Goal: Information Seeking & Learning: Learn about a topic

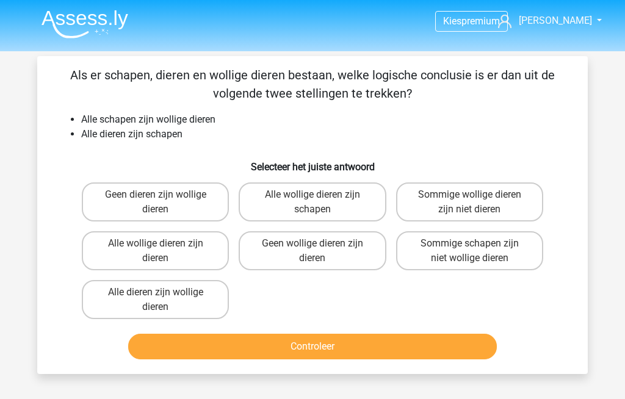
scroll to position [87, 0]
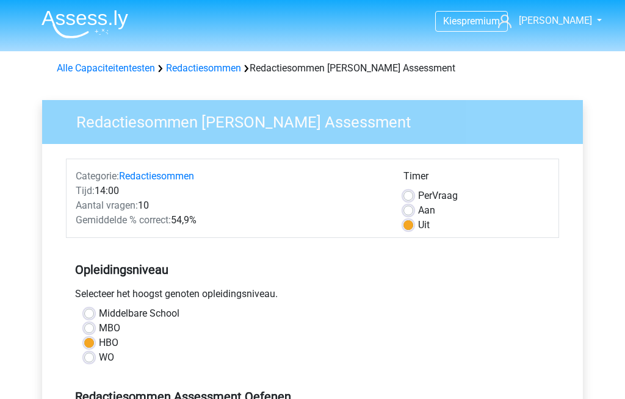
scroll to position [304, 0]
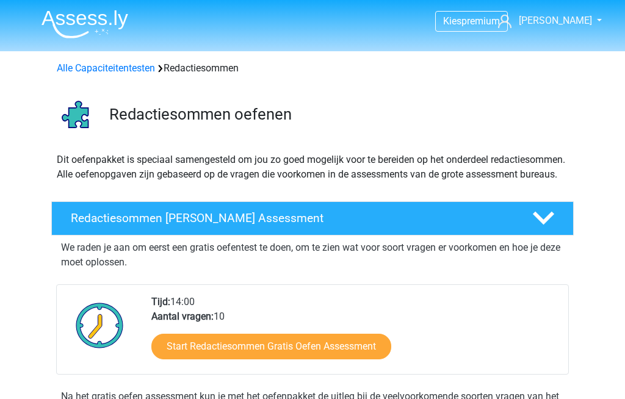
scroll to position [512, 0]
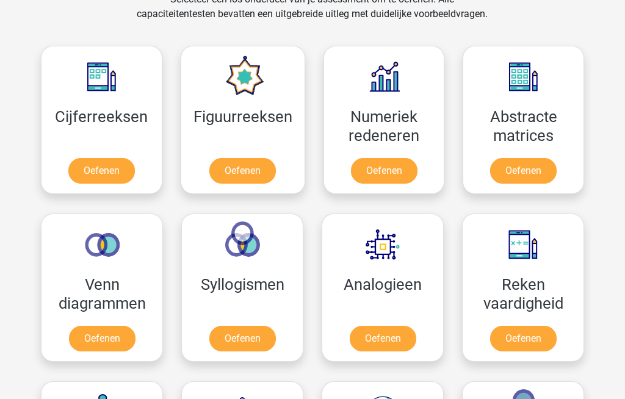
scroll to position [526, 0]
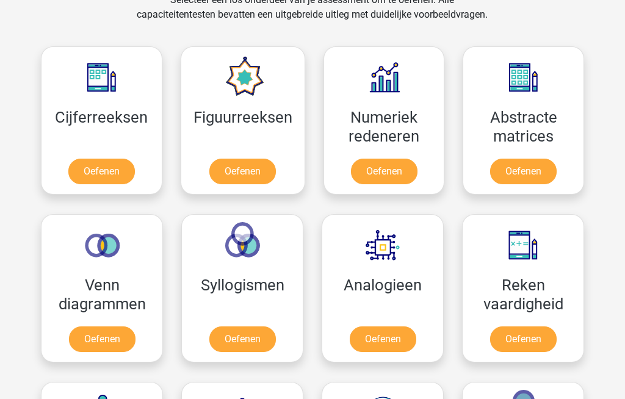
click at [371, 166] on link "Oefenen" at bounding box center [384, 172] width 66 height 26
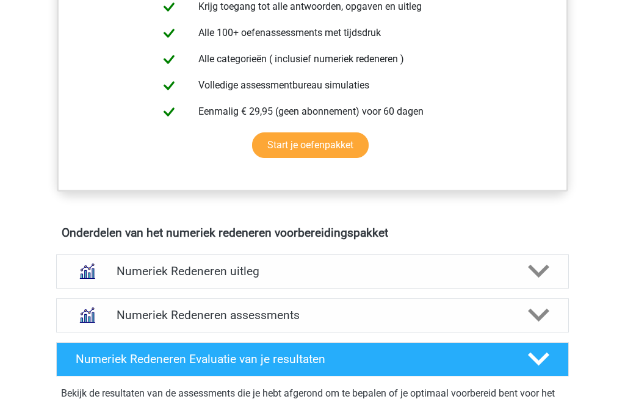
scroll to position [552, 0]
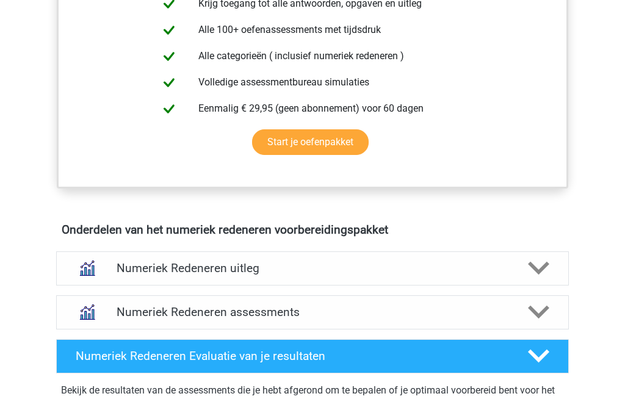
click at [129, 271] on h4 "Numeriek Redeneren uitleg" at bounding box center [313, 268] width 392 height 14
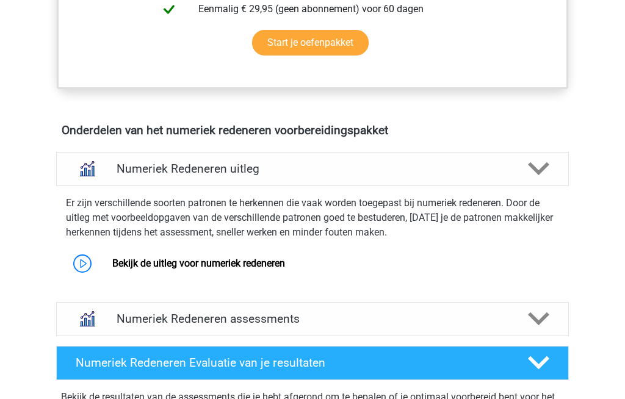
scroll to position [651, 0]
click at [128, 264] on link "Bekijk de uitleg voor numeriek redeneren" at bounding box center [198, 263] width 173 height 12
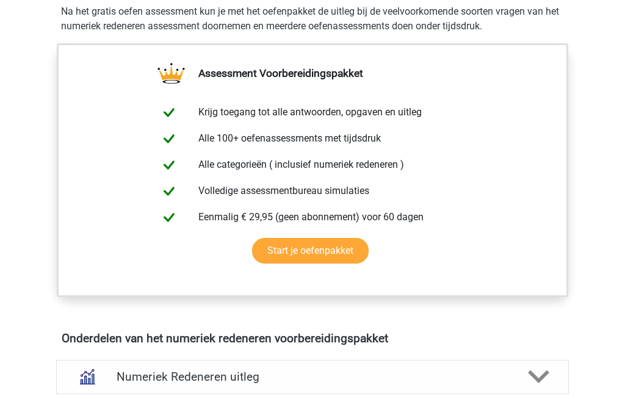
scroll to position [442, 0]
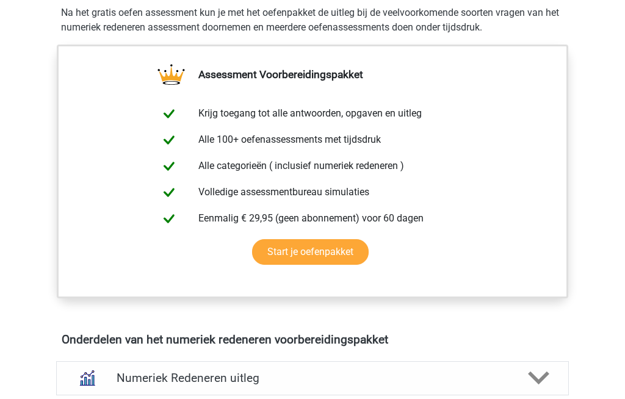
click at [287, 250] on link "Start je oefenpakket" at bounding box center [310, 252] width 117 height 26
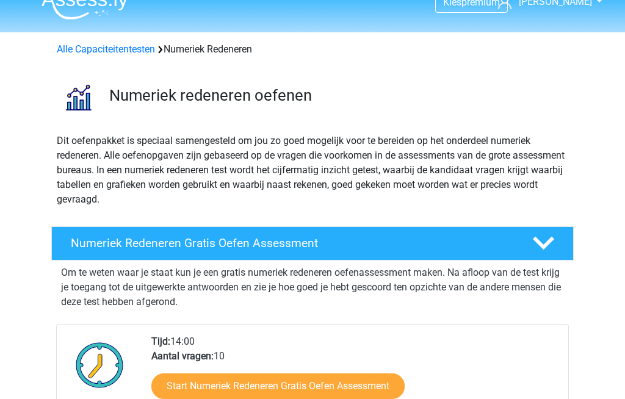
scroll to position [19, 0]
click at [201, 387] on link "Start Numeriek Redeneren Gratis Oefen Assessment" at bounding box center [277, 386] width 253 height 26
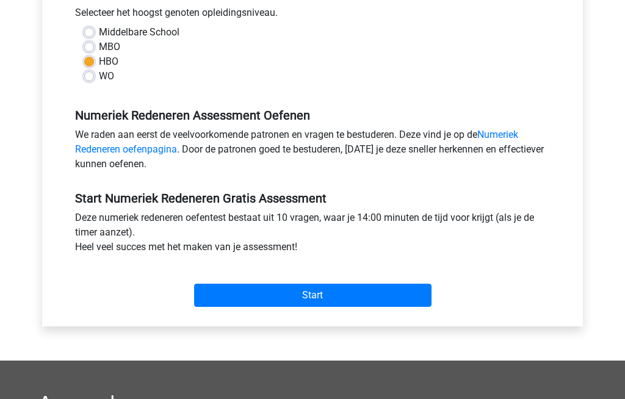
scroll to position [290, 0]
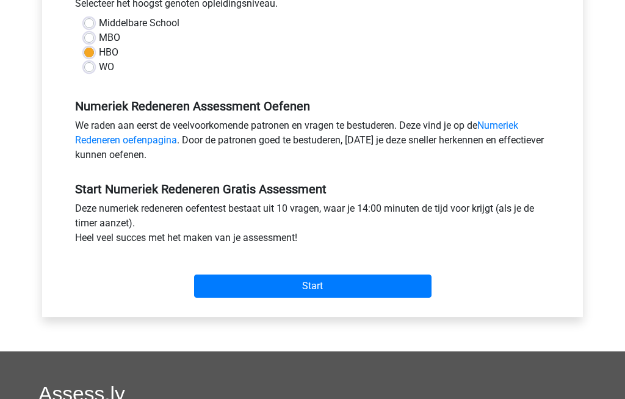
click at [251, 282] on input "Start" at bounding box center [312, 286] width 237 height 23
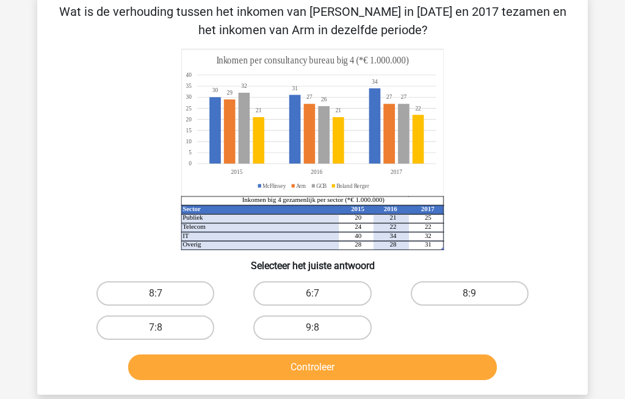
scroll to position [57, 0]
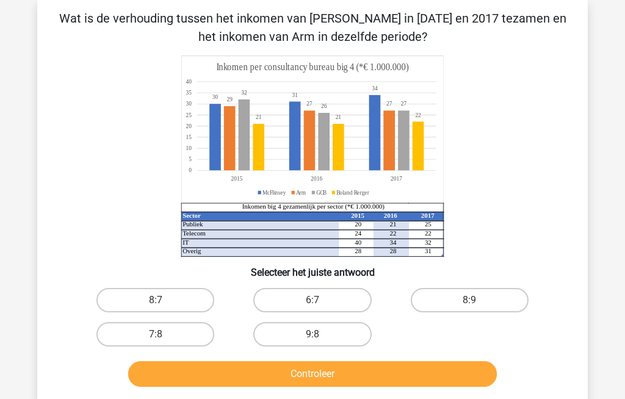
click at [280, 331] on label "9:8" at bounding box center [312, 334] width 118 height 24
click at [312, 334] on input "9:8" at bounding box center [316, 338] width 8 height 8
radio input "true"
click at [238, 371] on button "Controleer" at bounding box center [312, 374] width 369 height 26
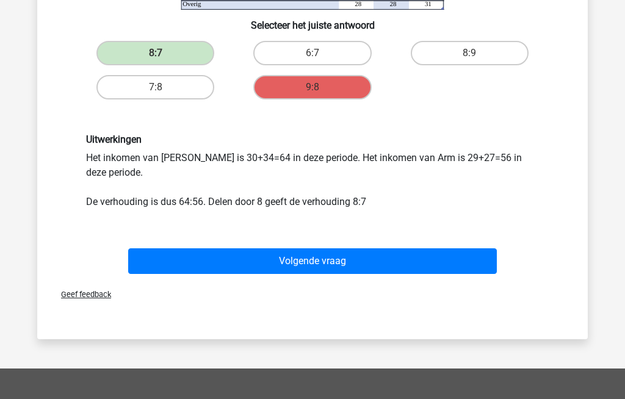
scroll to position [304, 0]
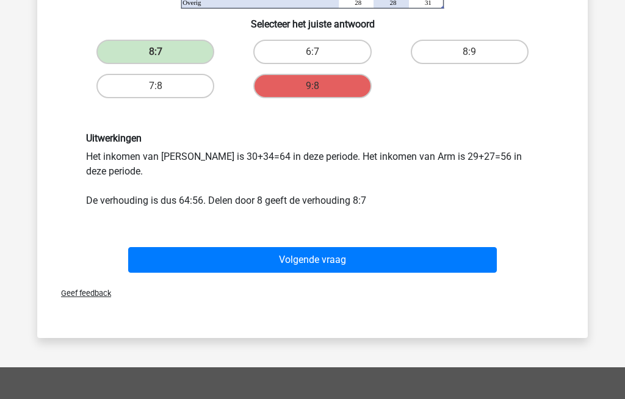
click at [188, 258] on button "Volgende vraag" at bounding box center [312, 261] width 369 height 26
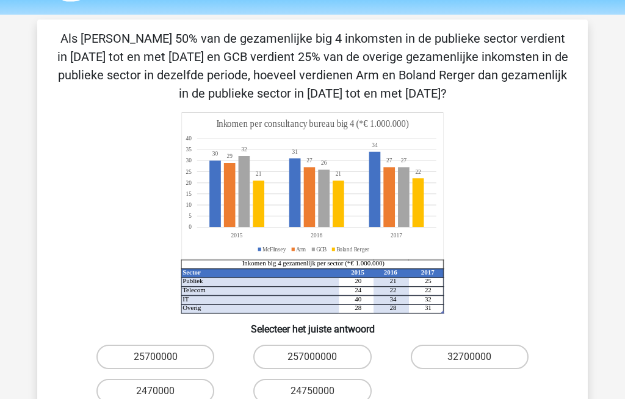
scroll to position [0, 0]
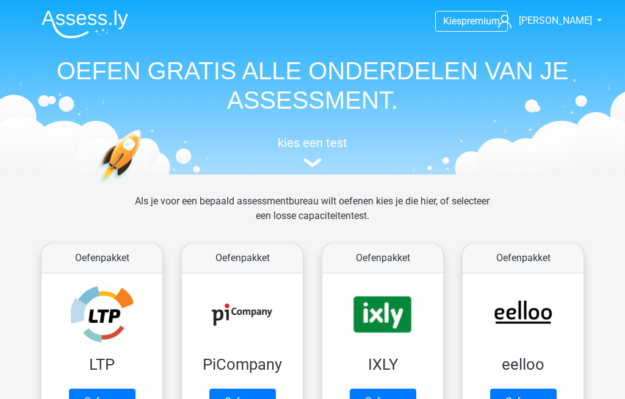
scroll to position [569, 0]
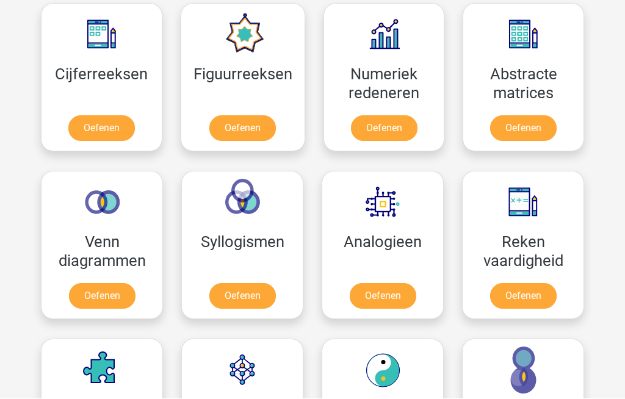
click at [229, 134] on link "Oefenen" at bounding box center [242, 129] width 66 height 26
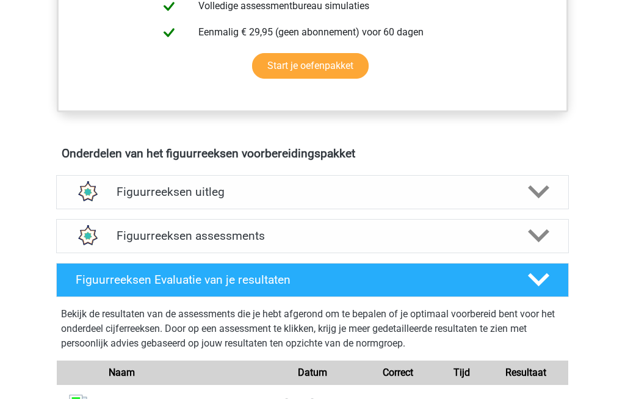
scroll to position [599, 0]
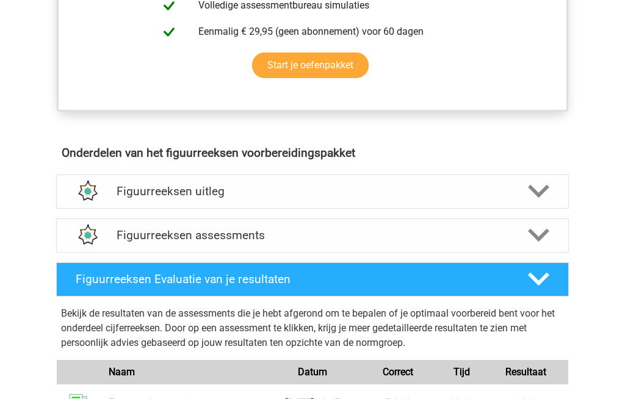
click at [135, 235] on h4 "Figuurreeksen assessments" at bounding box center [313, 236] width 392 height 14
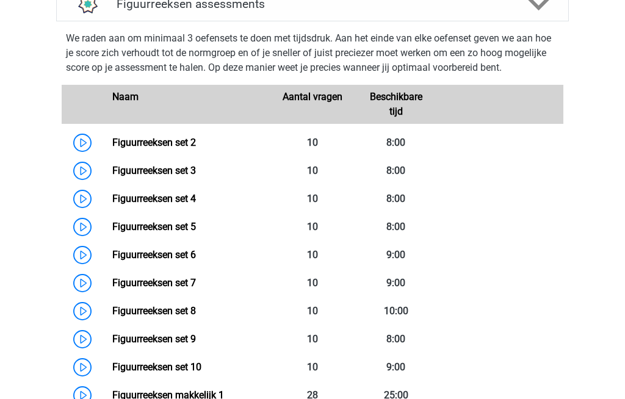
scroll to position [835, 0]
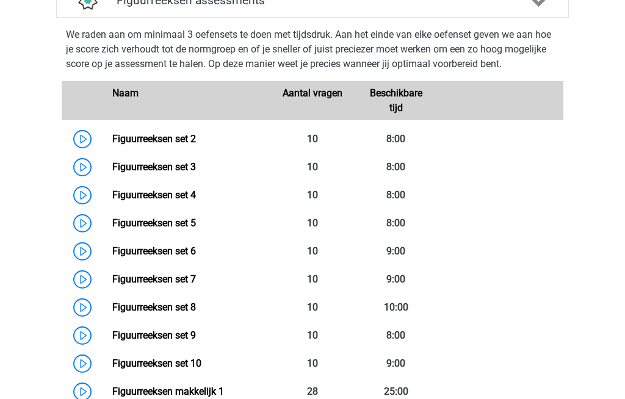
click at [143, 309] on link "Figuurreeksen set 8" at bounding box center [154, 307] width 84 height 12
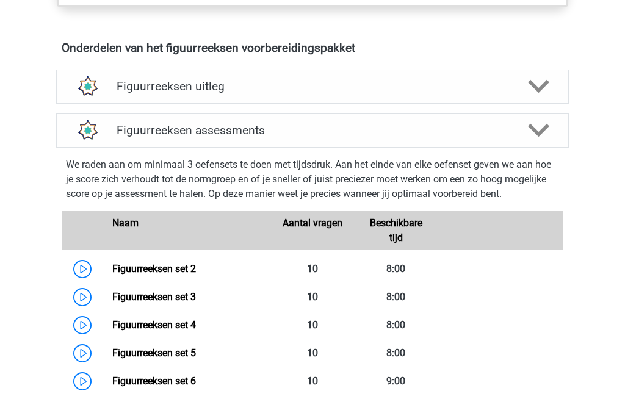
scroll to position [698, 0]
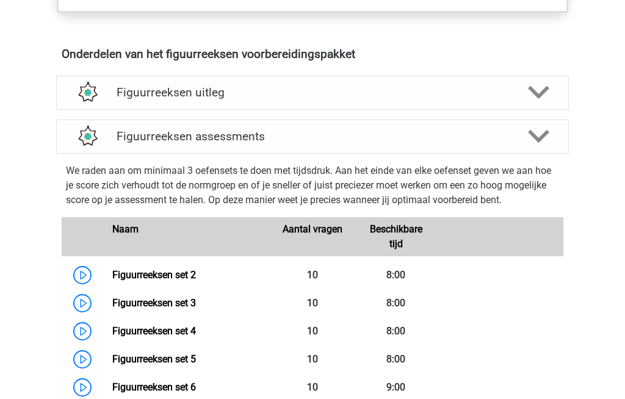
click at [126, 135] on h4 "Figuurreeksen assessments" at bounding box center [313, 137] width 392 height 14
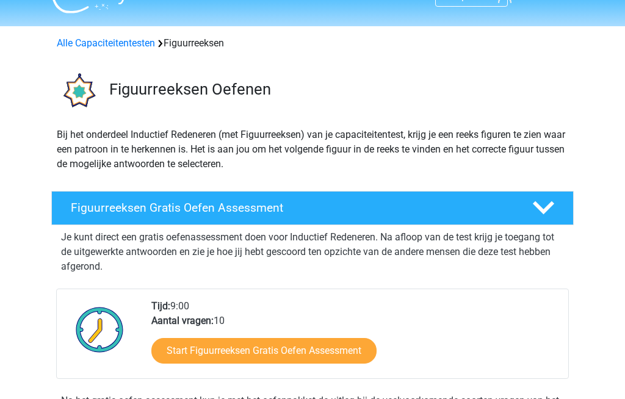
scroll to position [0, 0]
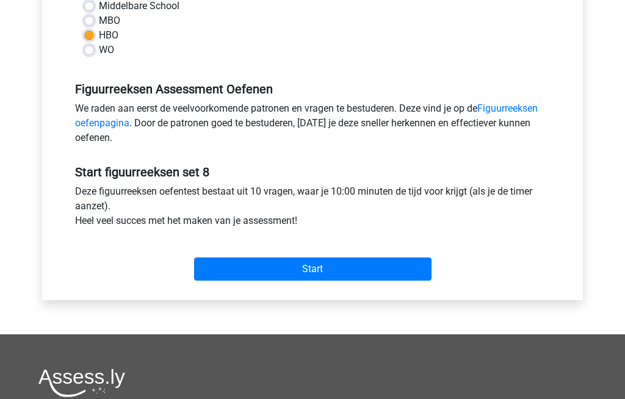
scroll to position [310, 0]
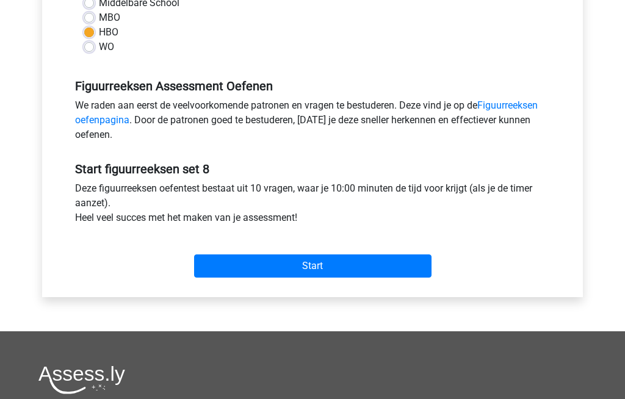
click at [255, 272] on input "Start" at bounding box center [312, 265] width 237 height 23
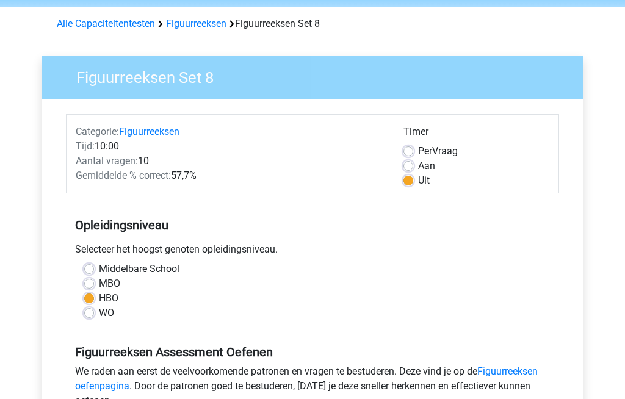
scroll to position [0, 0]
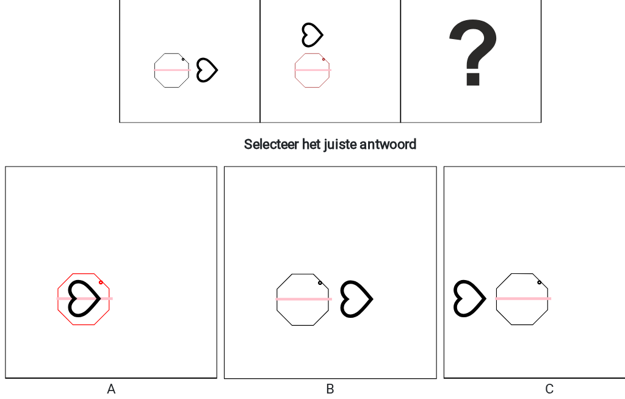
scroll to position [125, 0]
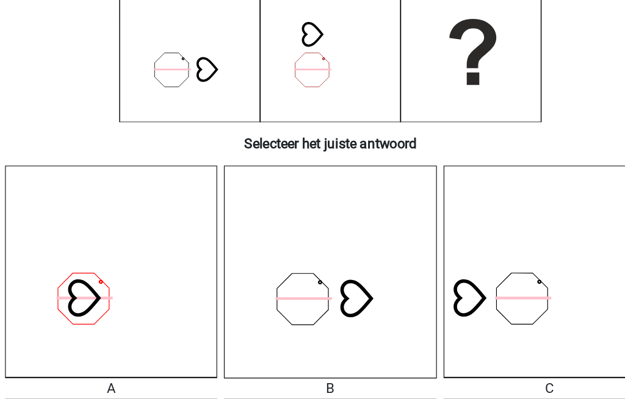
click at [236, 215] on icon at bounding box center [312, 277] width 152 height 152
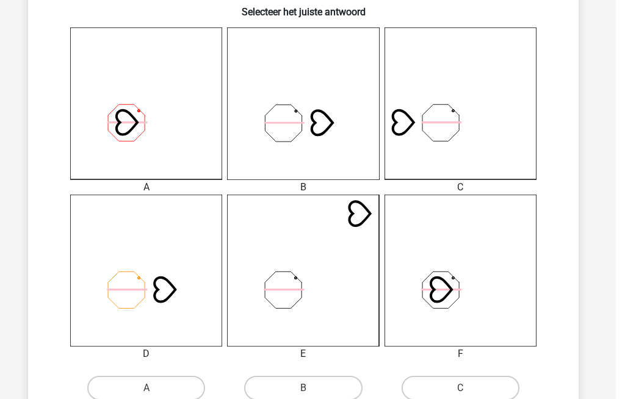
scroll to position [357, 0]
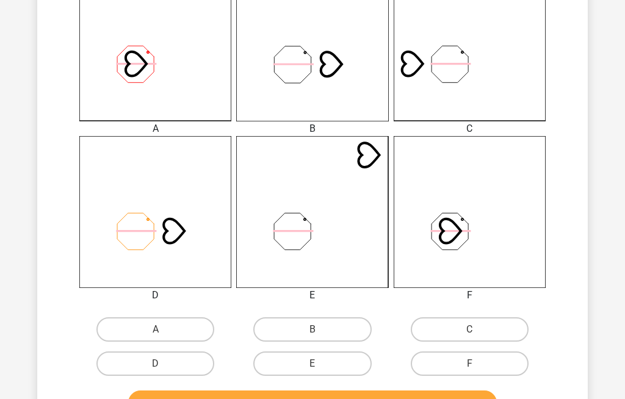
click at [280, 329] on label "B" at bounding box center [312, 330] width 118 height 24
click at [312, 330] on input "B" at bounding box center [316, 334] width 8 height 8
radio input "true"
click at [232, 398] on button "Controleer" at bounding box center [312, 403] width 369 height 26
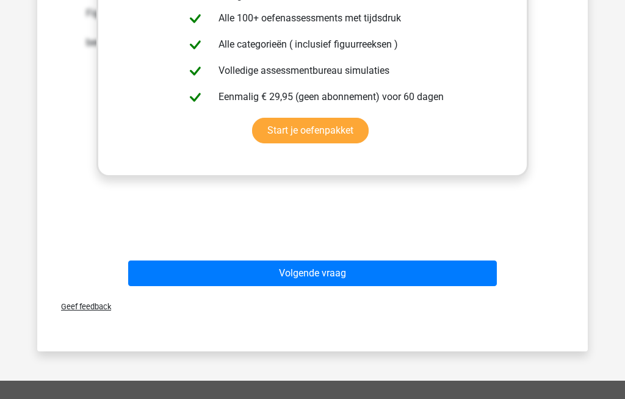
click at [237, 275] on button "Volgende vraag" at bounding box center [312, 273] width 369 height 26
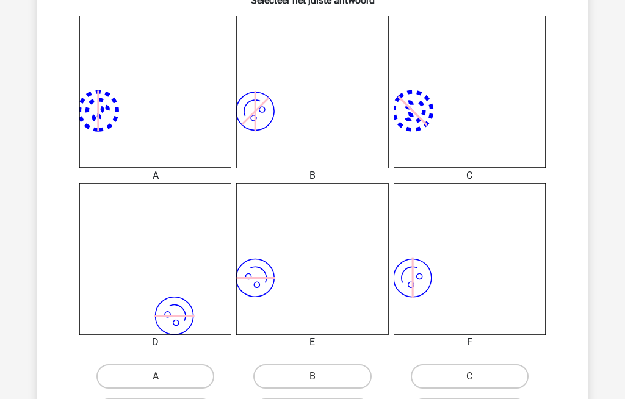
scroll to position [317, 0]
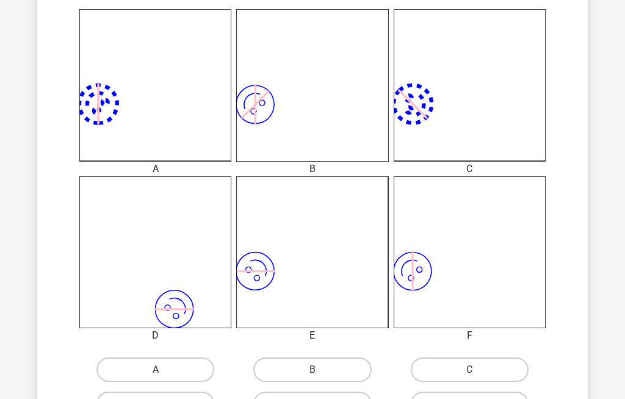
click at [442, 374] on label "C" at bounding box center [470, 370] width 118 height 24
click at [469, 374] on input "C" at bounding box center [473, 374] width 8 height 8
radio input "true"
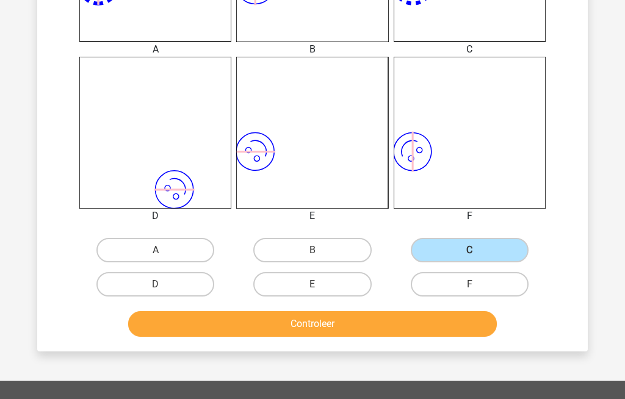
scroll to position [442, 0]
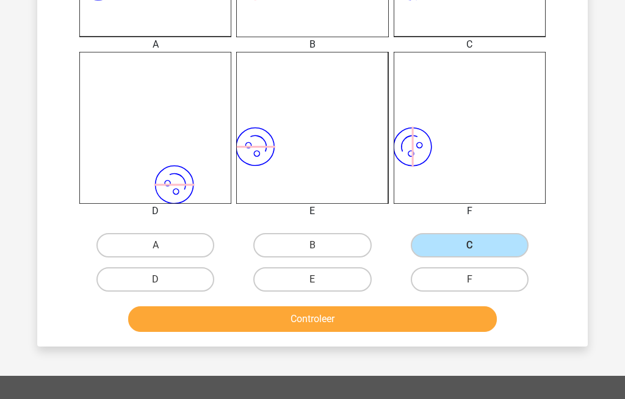
click at [264, 318] on button "Controleer" at bounding box center [312, 319] width 369 height 26
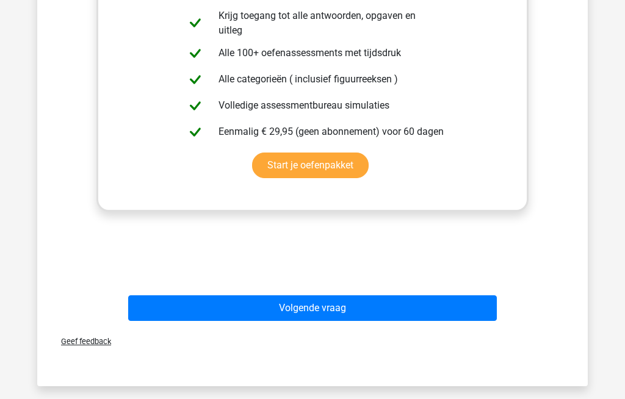
click at [231, 310] on button "Volgende vraag" at bounding box center [312, 309] width 369 height 26
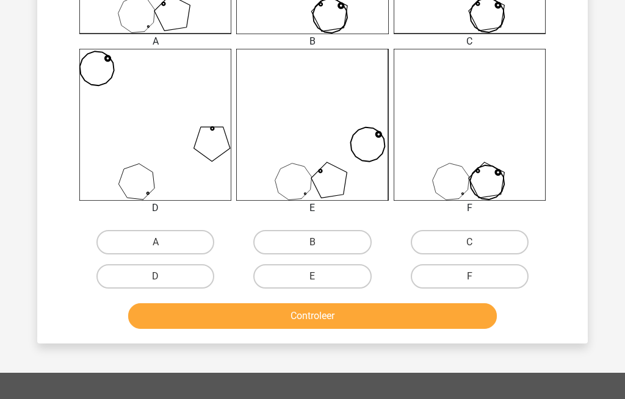
scroll to position [445, 0]
click at [284, 244] on label "B" at bounding box center [312, 242] width 118 height 24
click at [312, 244] on input "B" at bounding box center [316, 246] width 8 height 8
radio input "true"
click at [259, 315] on button "Controleer" at bounding box center [312, 316] width 369 height 26
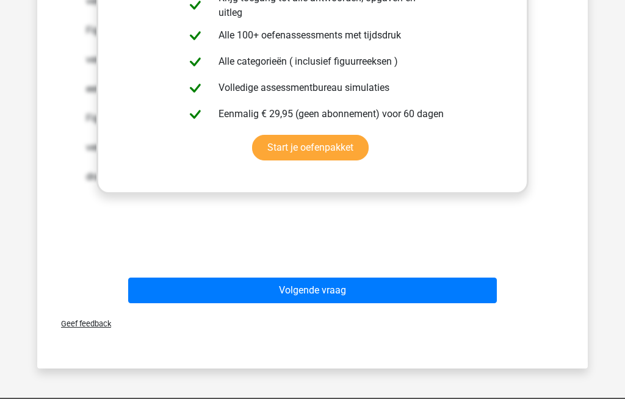
click at [217, 288] on button "Volgende vraag" at bounding box center [312, 291] width 369 height 26
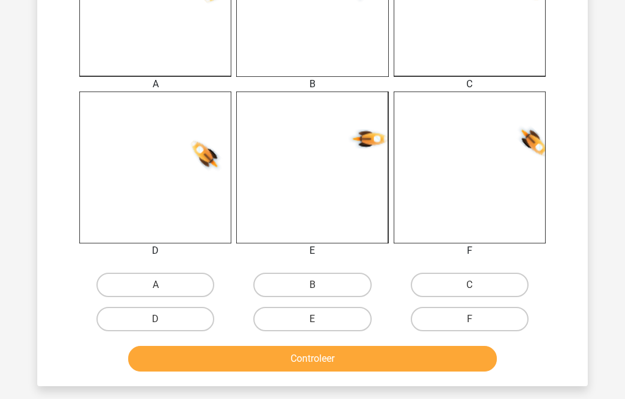
scroll to position [407, 0]
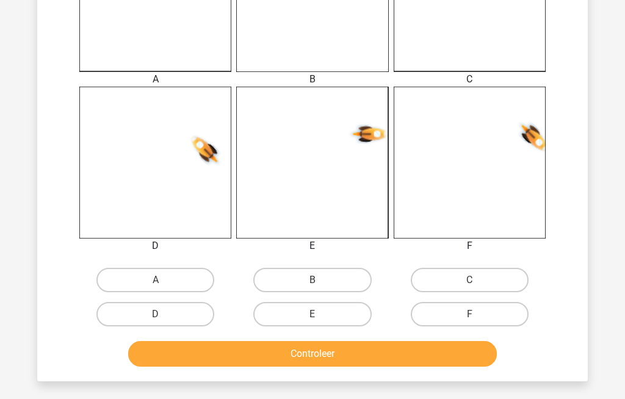
click at [153, 316] on label "D" at bounding box center [155, 314] width 118 height 24
click at [156, 316] on input "D" at bounding box center [160, 318] width 8 height 8
radio input "true"
click at [195, 352] on button "Controleer" at bounding box center [312, 354] width 369 height 26
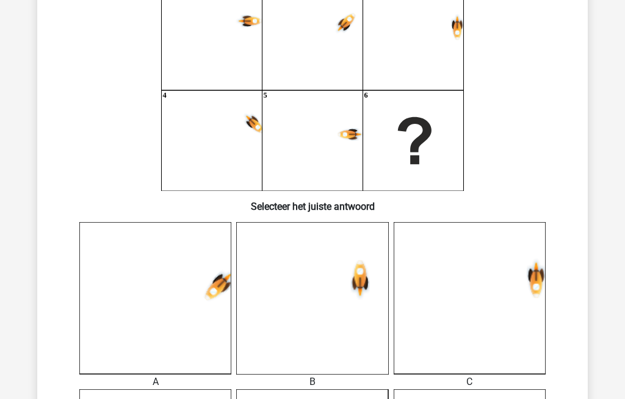
scroll to position [93, 0]
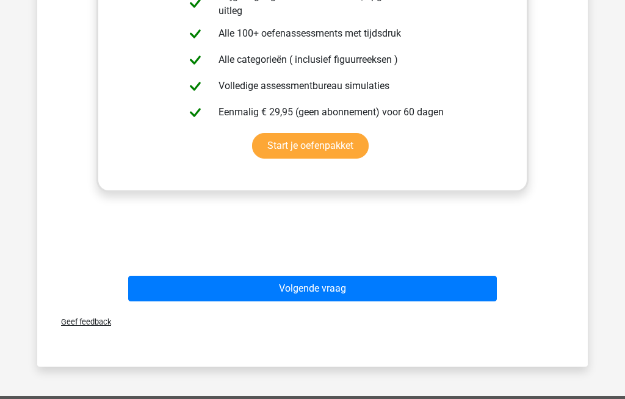
click at [224, 284] on button "Volgende vraag" at bounding box center [312, 289] width 369 height 26
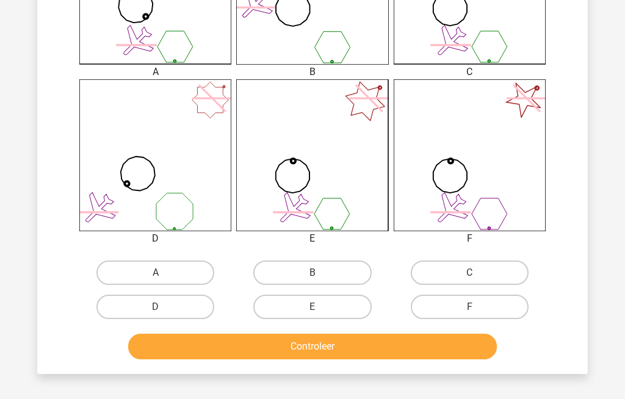
scroll to position [443, 0]
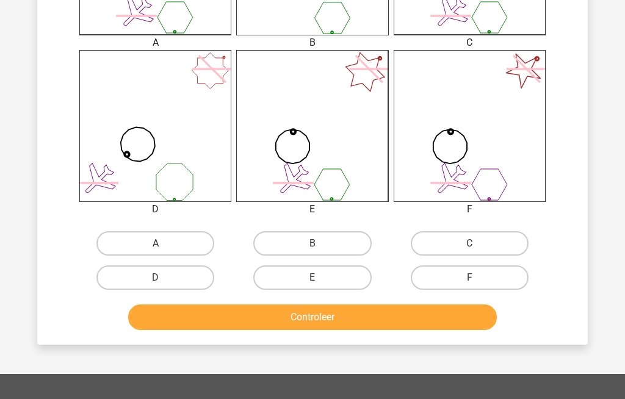
click at [290, 249] on label "B" at bounding box center [312, 244] width 118 height 24
click at [312, 249] on input "B" at bounding box center [316, 248] width 8 height 8
radio input "true"
click at [256, 318] on button "Controleer" at bounding box center [312, 317] width 369 height 26
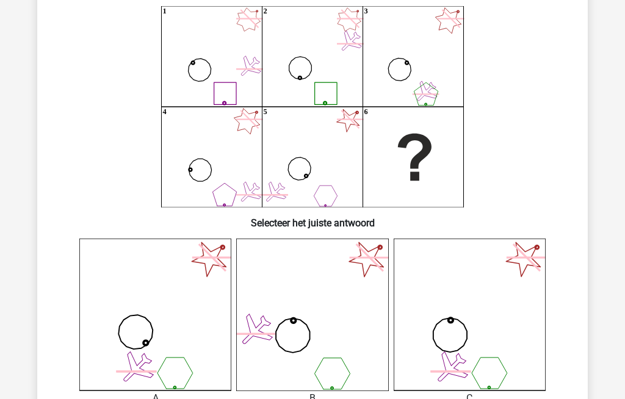
scroll to position [87, 0]
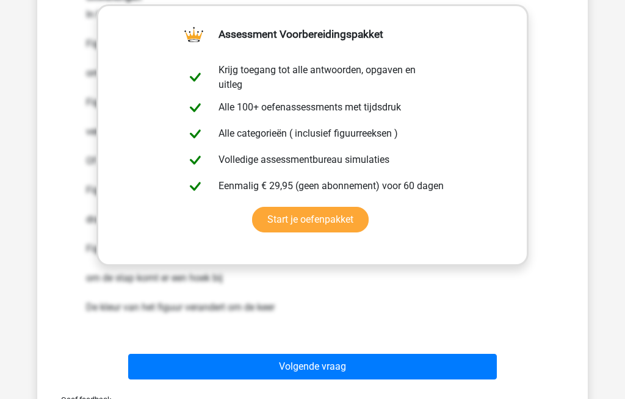
click at [222, 372] on button "Volgende vraag" at bounding box center [312, 367] width 369 height 26
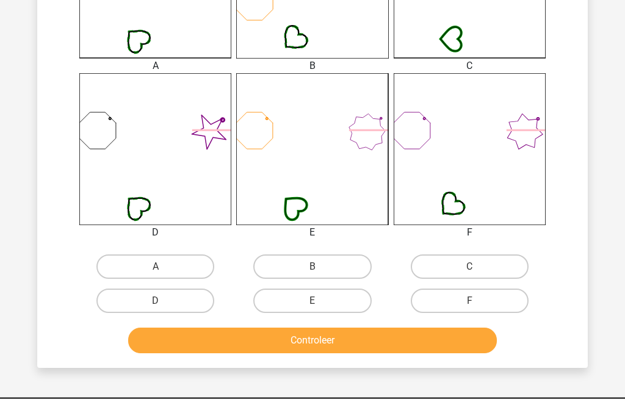
scroll to position [421, 0]
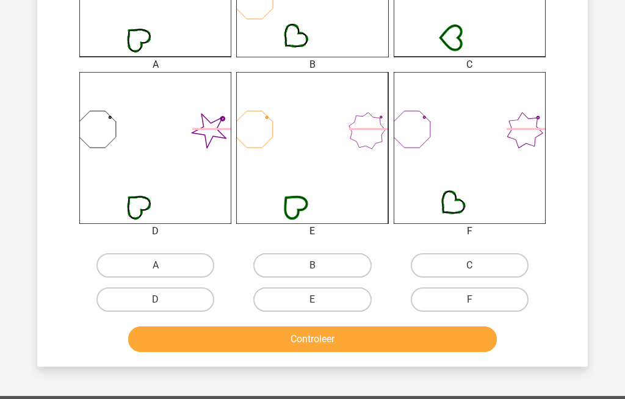
click at [289, 301] on label "E" at bounding box center [312, 300] width 118 height 24
click at [312, 301] on input "E" at bounding box center [316, 304] width 8 height 8
radio input "true"
click at [263, 343] on button "Controleer" at bounding box center [312, 339] width 369 height 26
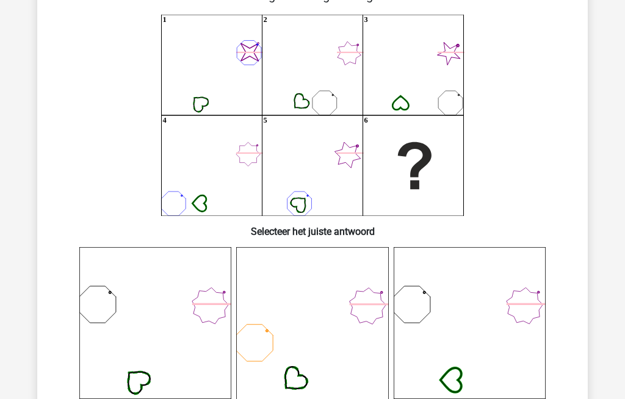
scroll to position [0, 0]
